Goal: Book appointment/travel/reservation

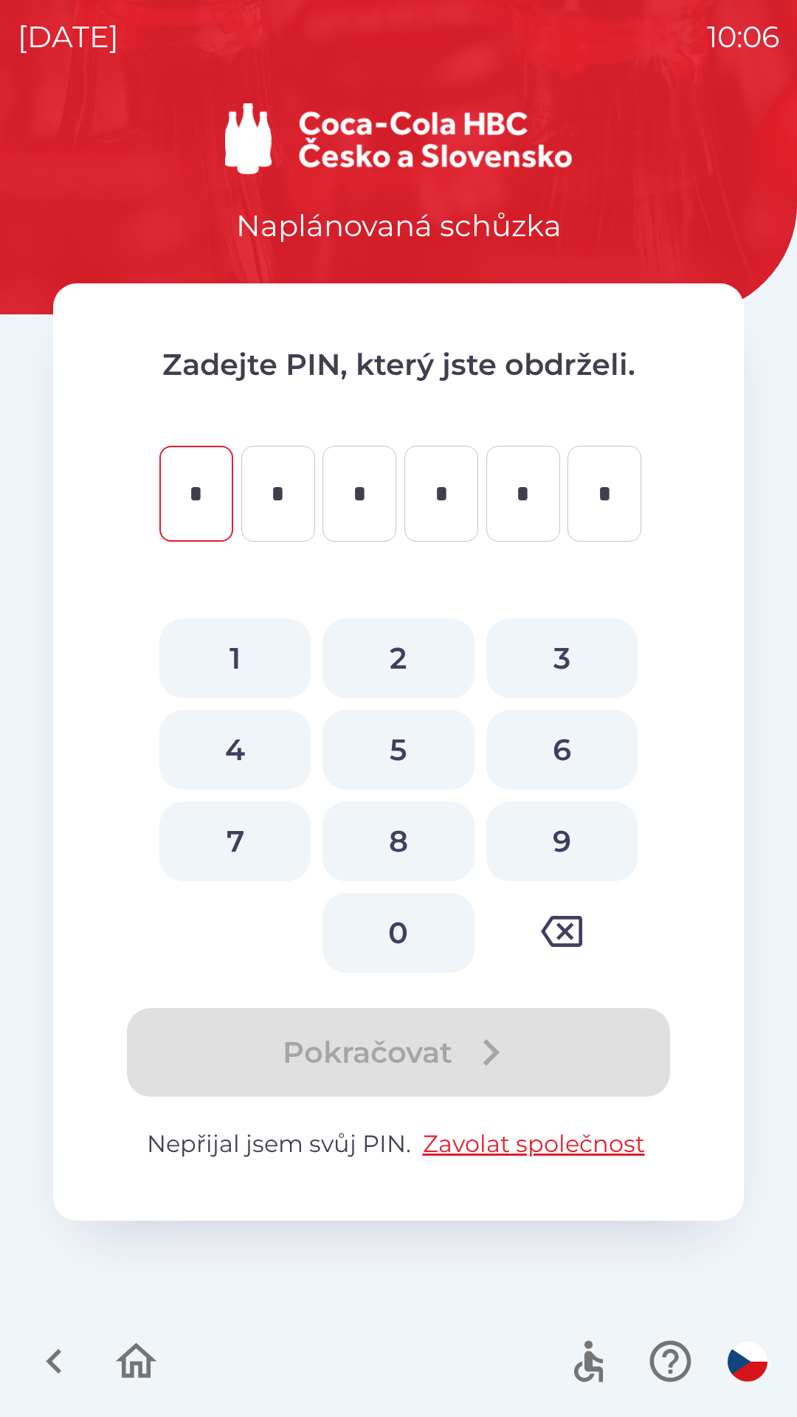
click at [222, 756] on button "4" at bounding box center [234, 750] width 151 height 80
type input "*"
click at [391, 744] on button "5" at bounding box center [397, 750] width 151 height 80
type input "*"
click at [386, 930] on button "0" at bounding box center [397, 933] width 151 height 80
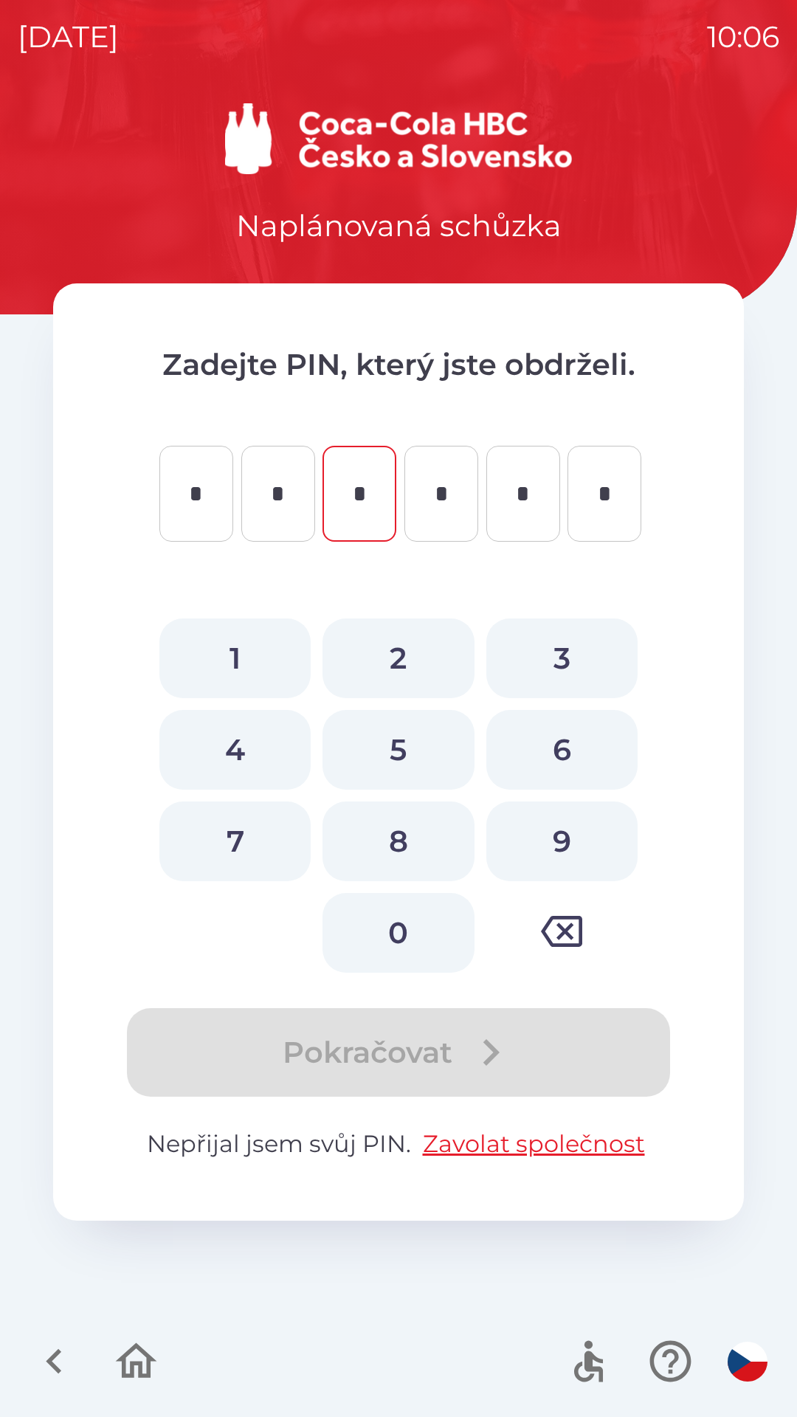
type input "*"
click at [384, 661] on button "2" at bounding box center [397, 658] width 151 height 80
type input "*"
click at [391, 829] on button "8" at bounding box center [397, 841] width 151 height 80
type input "*"
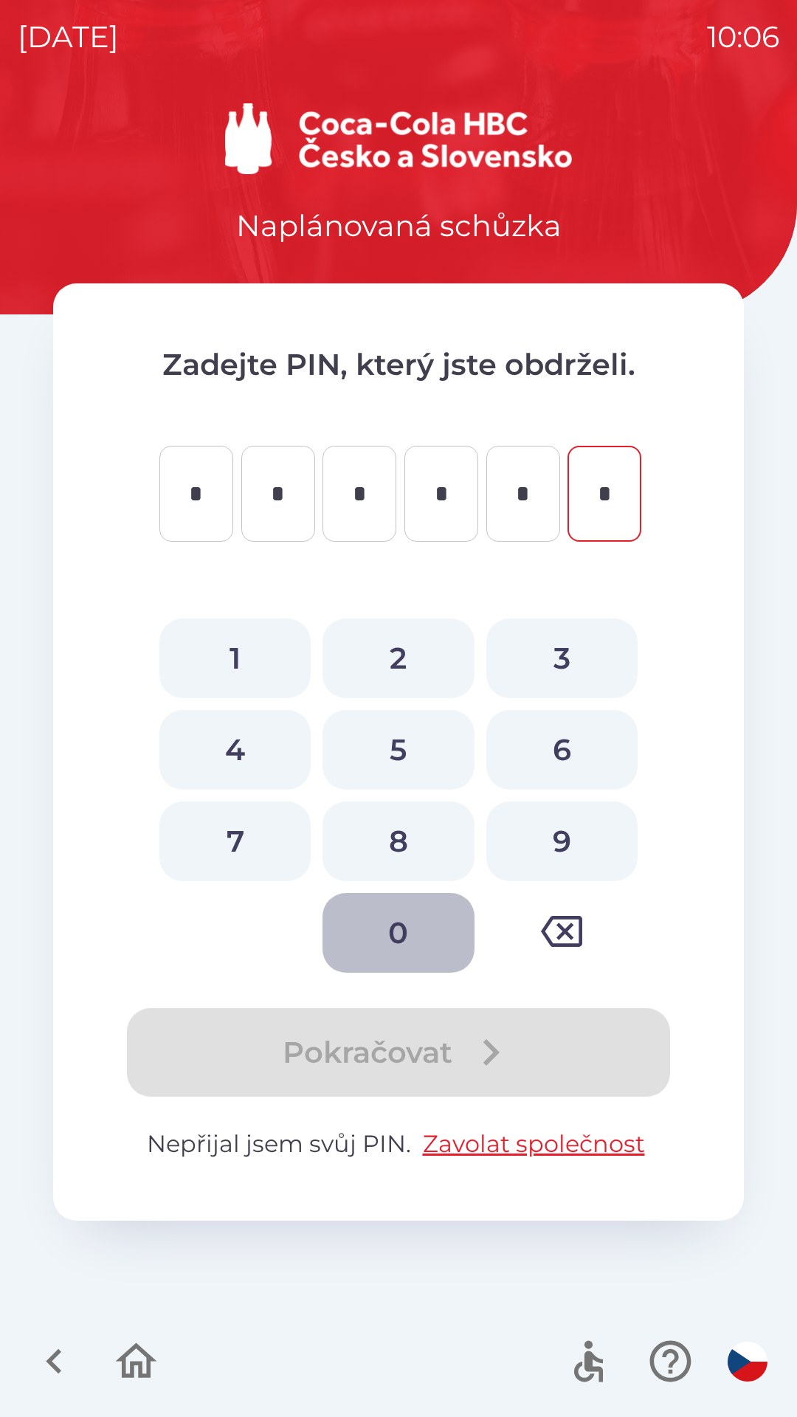
click at [384, 910] on button "0" at bounding box center [397, 933] width 151 height 80
type input "*"
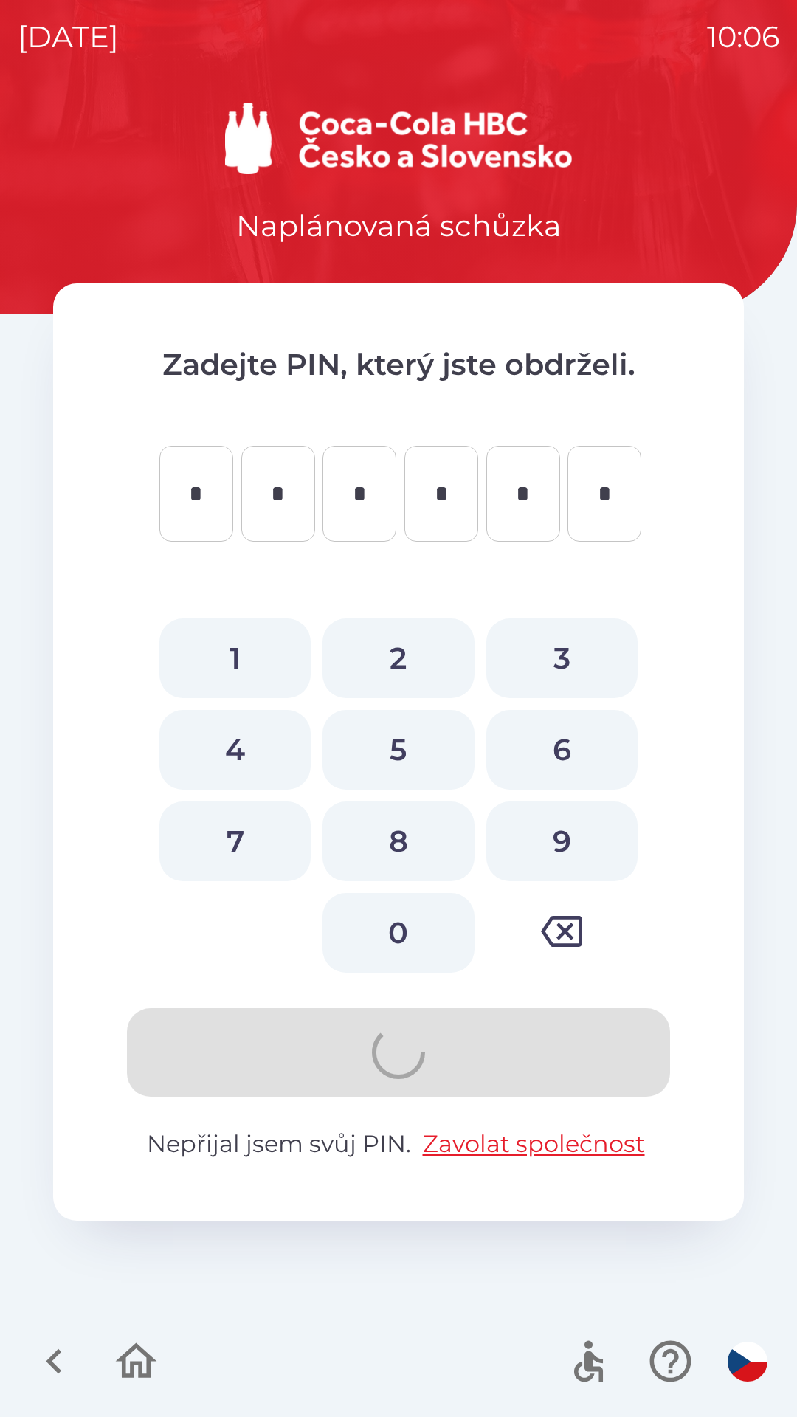
type input "*"
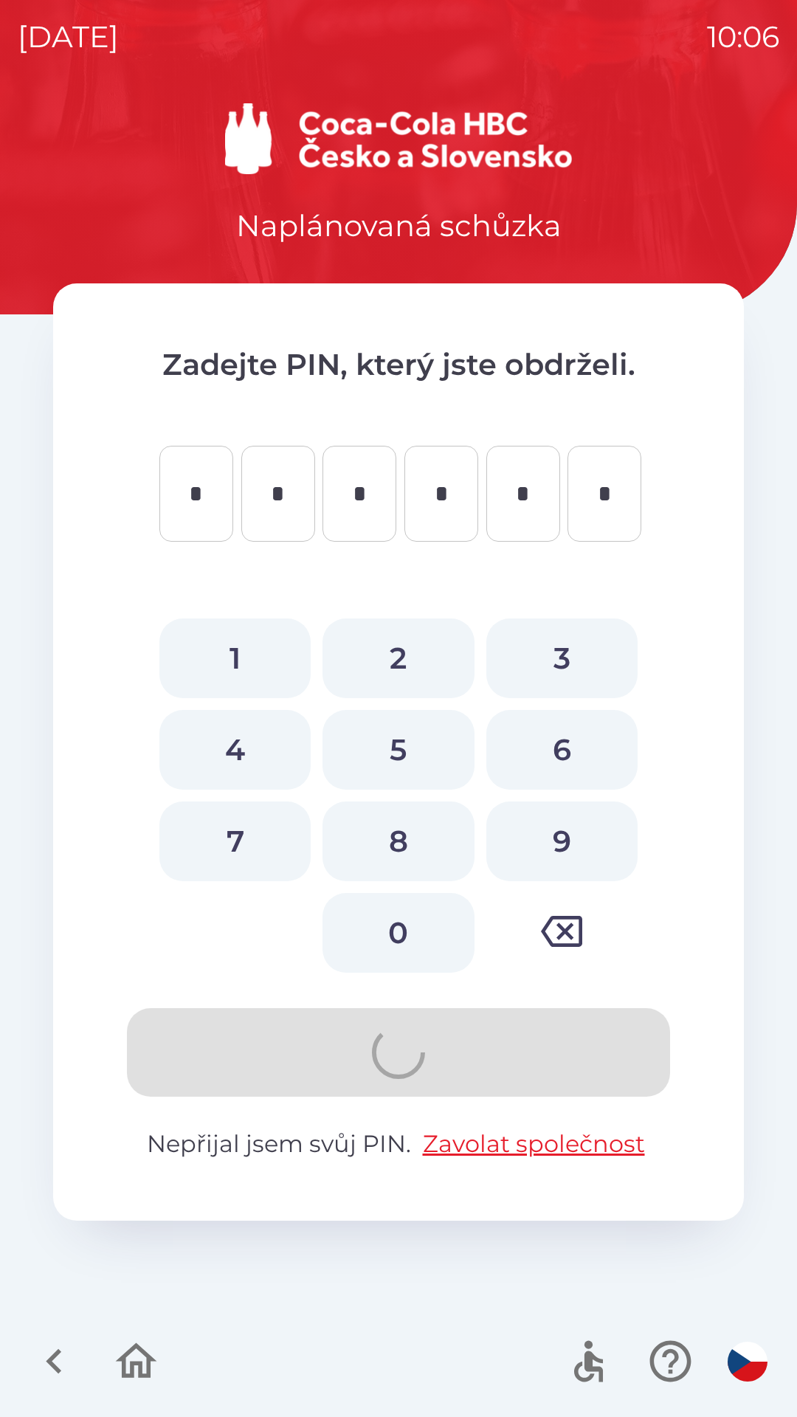
type input "*"
click at [389, 749] on button "5" at bounding box center [397, 750] width 151 height 80
type input "*"
click at [550, 649] on button "3" at bounding box center [561, 658] width 151 height 80
click at [564, 938] on icon "button" at bounding box center [561, 930] width 41 height 41
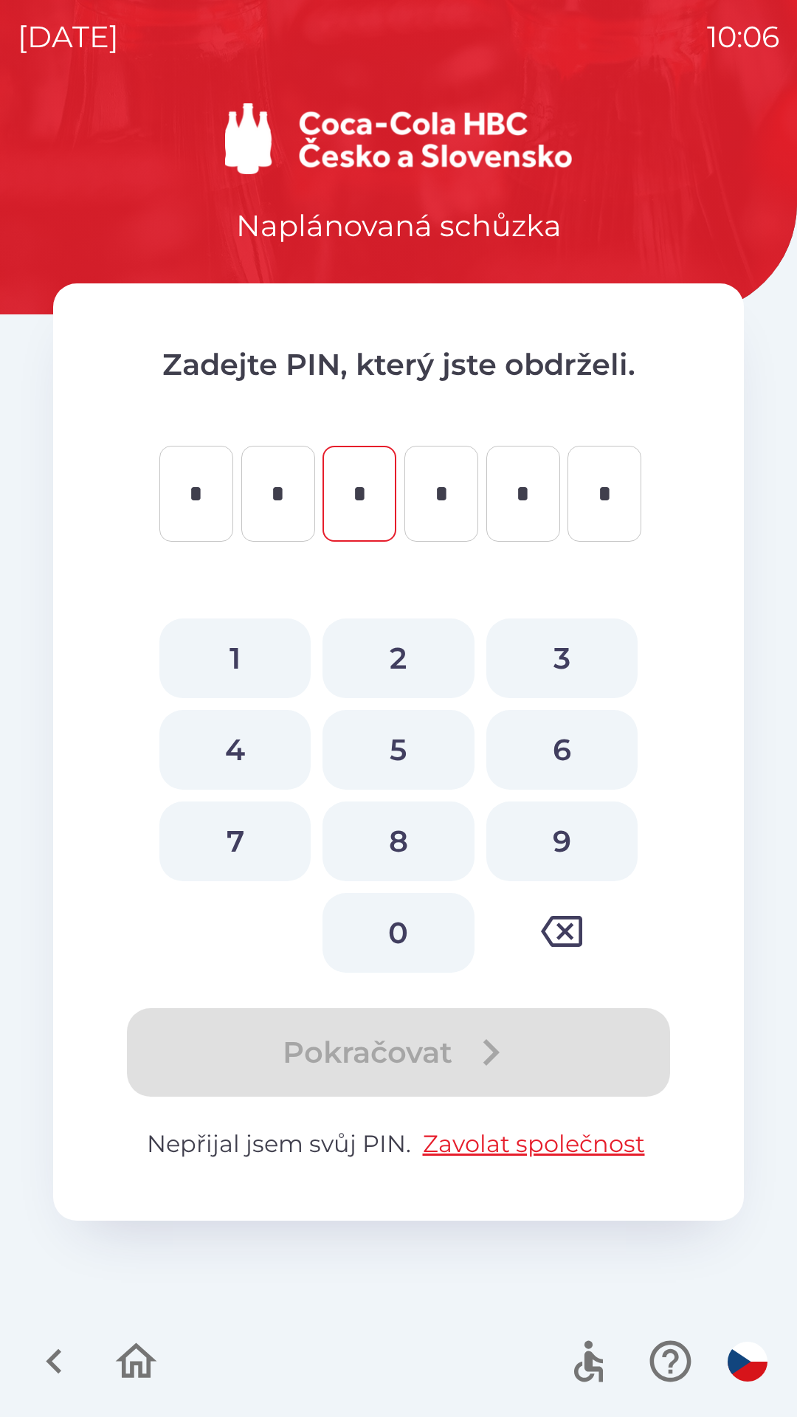
type input "*"
click at [564, 934] on icon "button" at bounding box center [561, 931] width 41 height 31
type input "*"
click at [564, 933] on icon "button" at bounding box center [561, 931] width 41 height 31
click at [567, 922] on icon "button" at bounding box center [561, 930] width 41 height 41
